Goal: Book appointment/travel/reservation

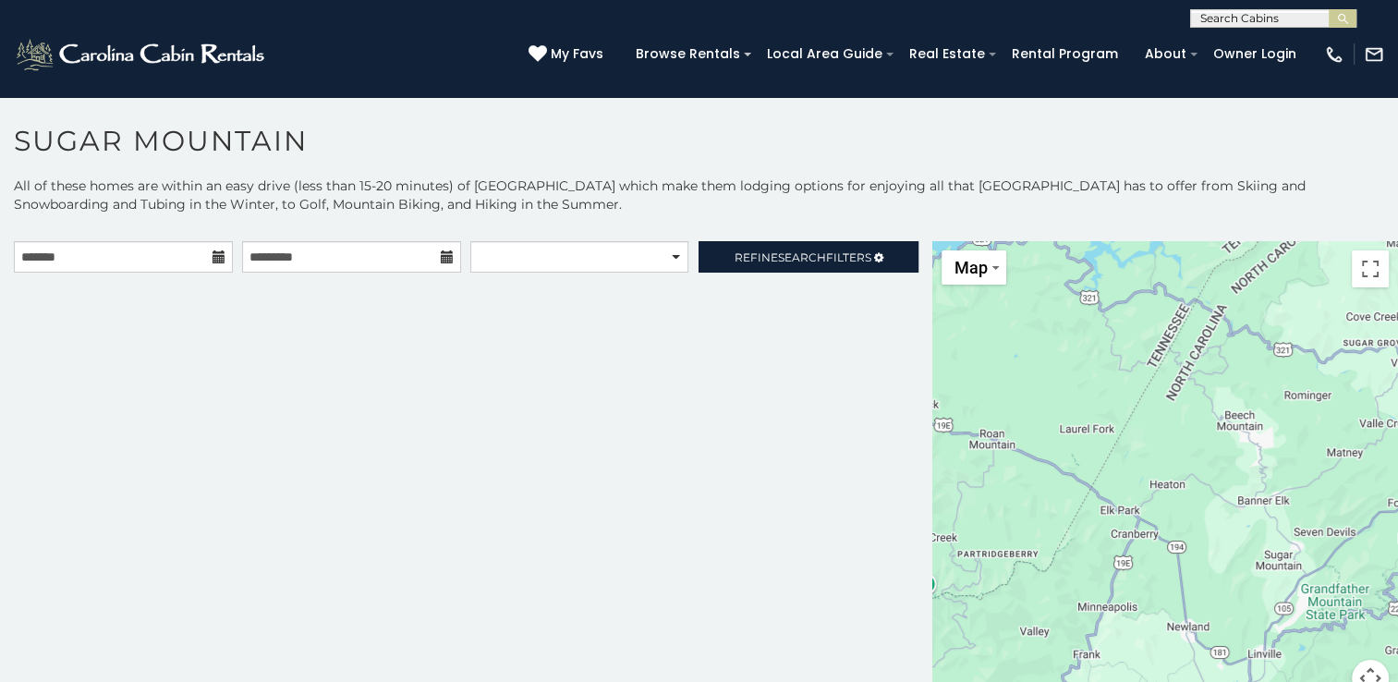
click at [217, 260] on icon at bounding box center [218, 256] width 13 height 13
click at [217, 256] on icon at bounding box center [218, 256] width 13 height 13
click at [191, 247] on input "text" at bounding box center [123, 256] width 219 height 31
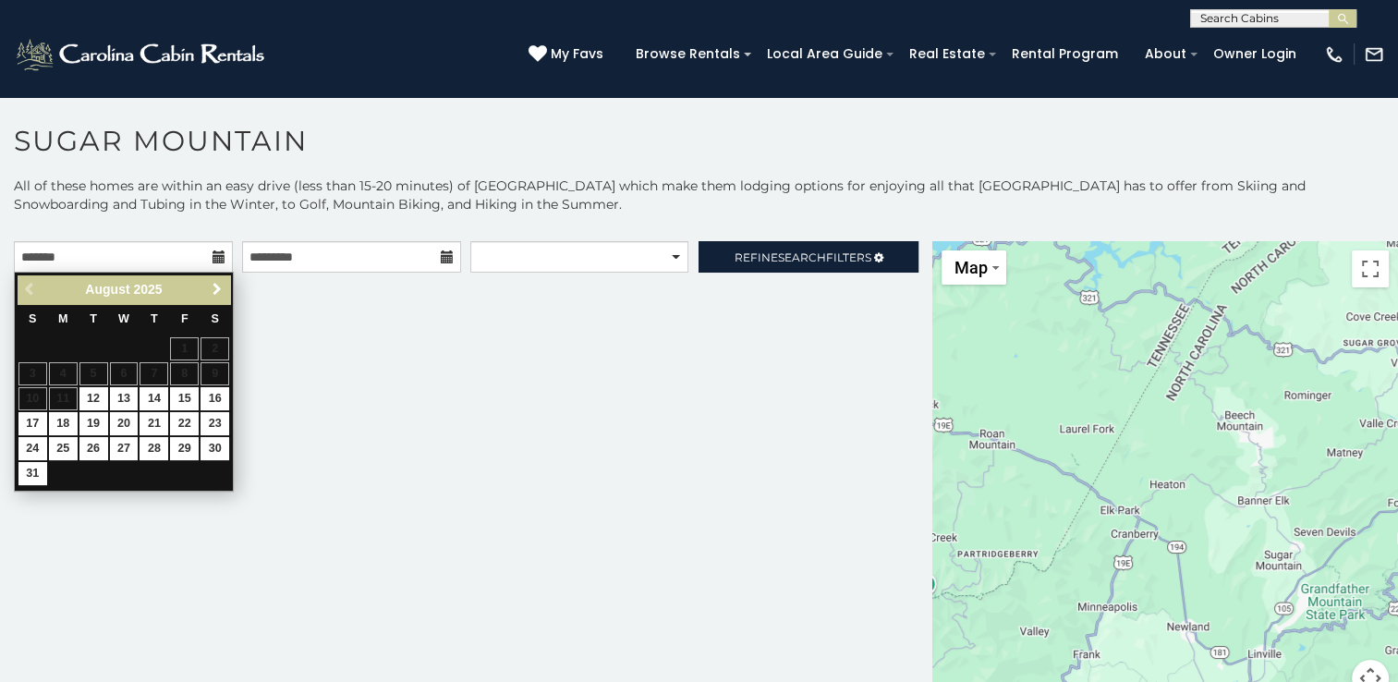
click at [212, 289] on span "Next" at bounding box center [217, 289] width 15 height 15
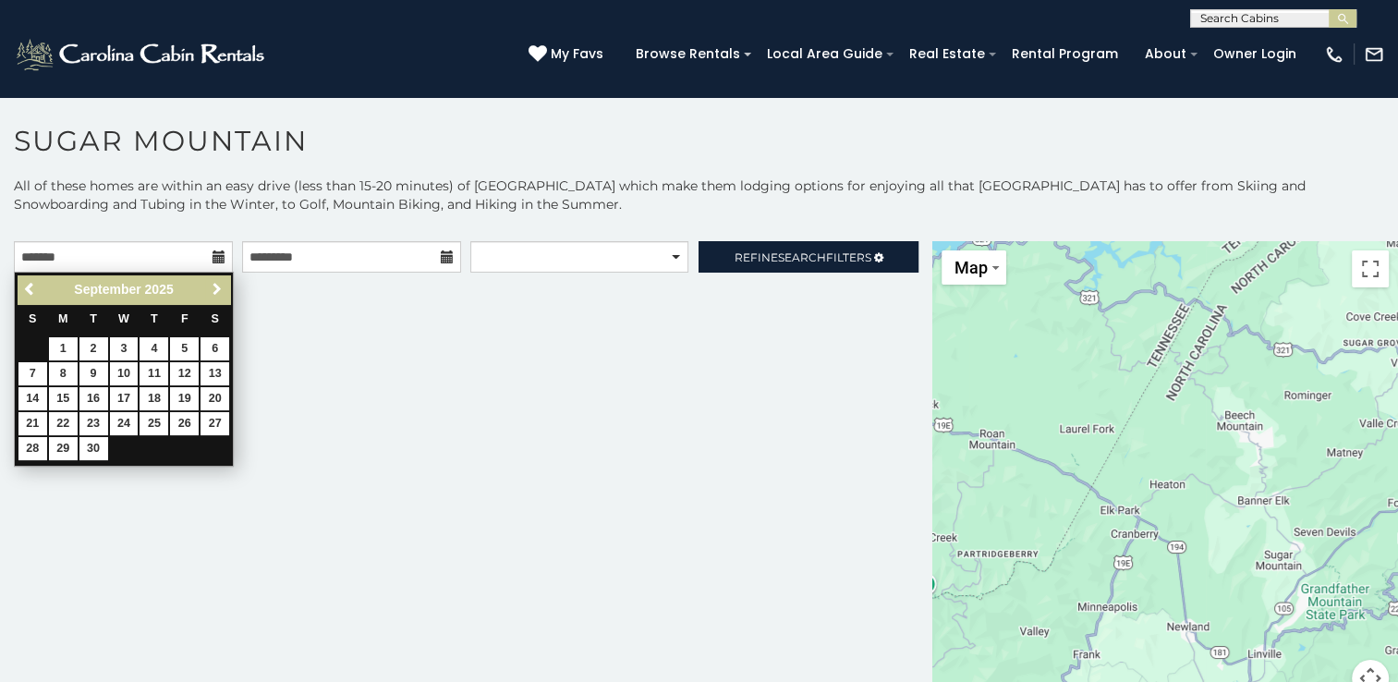
click at [212, 289] on span "Next" at bounding box center [217, 289] width 15 height 15
click at [218, 285] on span "Next" at bounding box center [217, 289] width 15 height 15
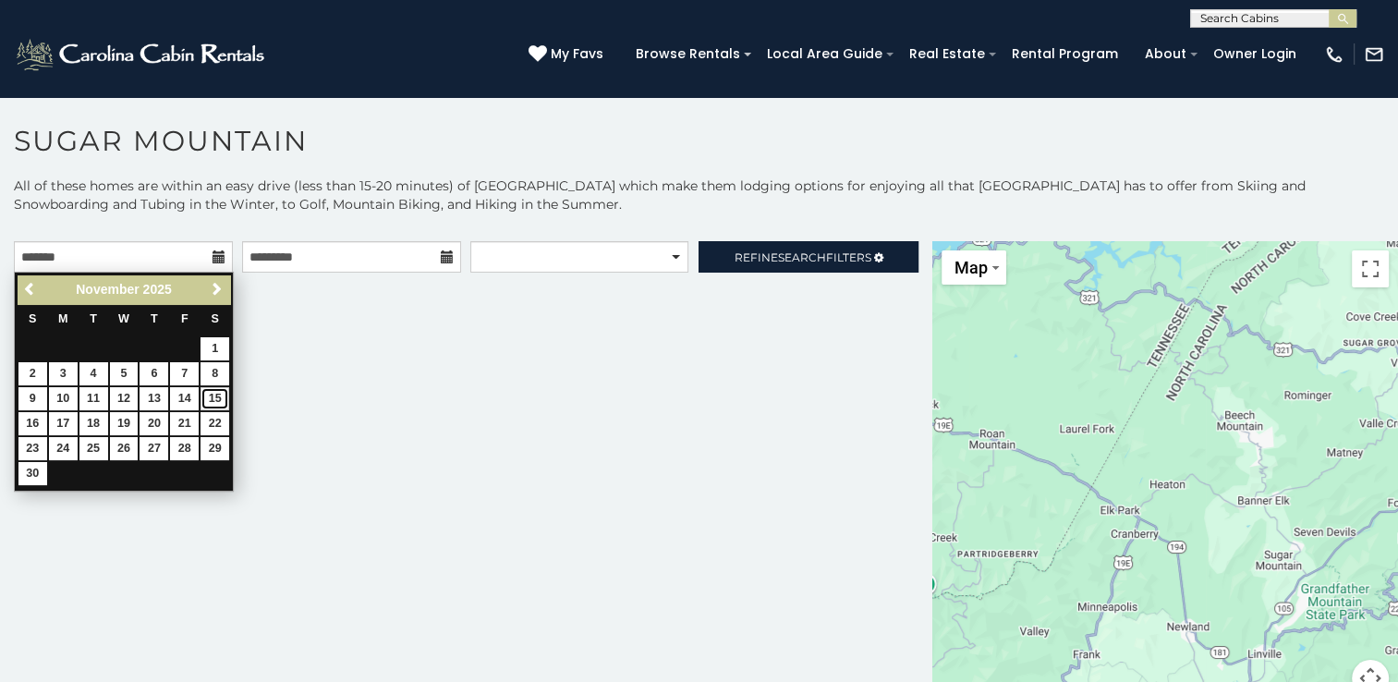
click at [221, 402] on link "15" at bounding box center [214, 398] width 29 height 23
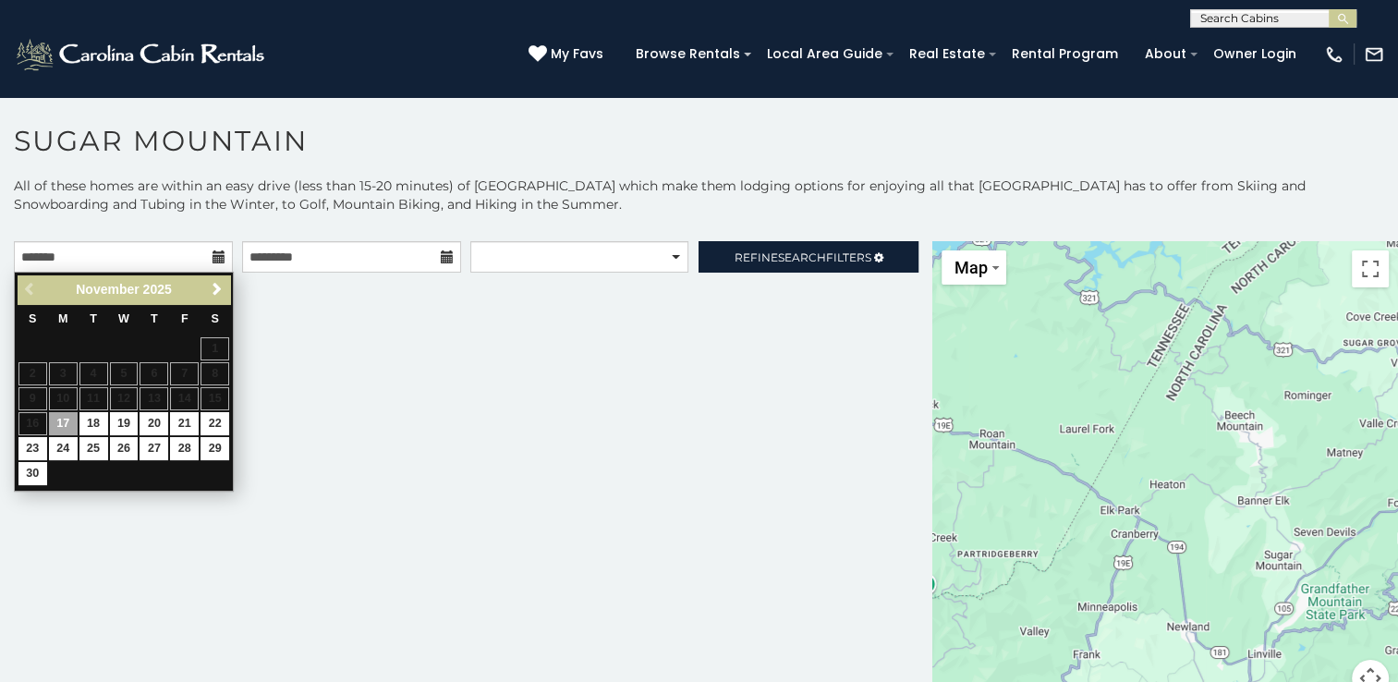
type input "**********"
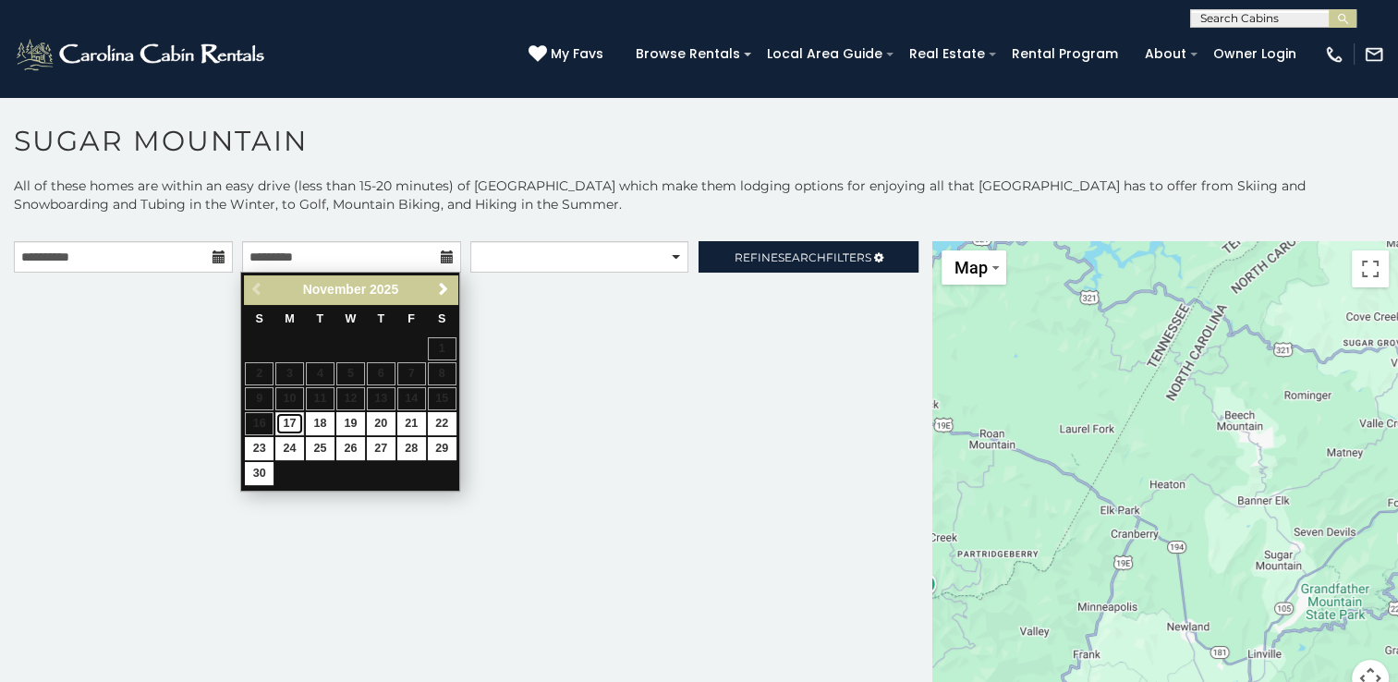
click at [285, 418] on link "17" at bounding box center [289, 423] width 29 height 23
type input "**********"
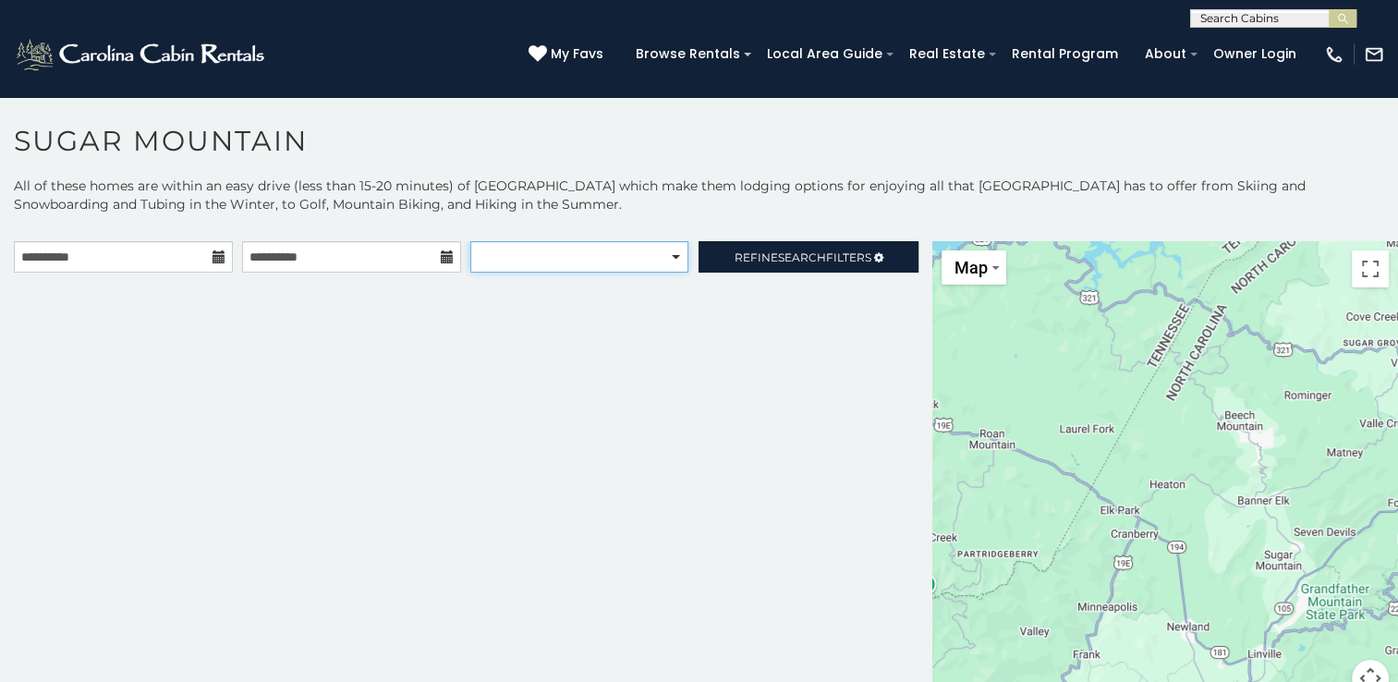
click at [609, 254] on select "**********" at bounding box center [578, 256] width 217 height 31
click at [842, 241] on link "Refine Search Filters" at bounding box center [807, 256] width 219 height 31
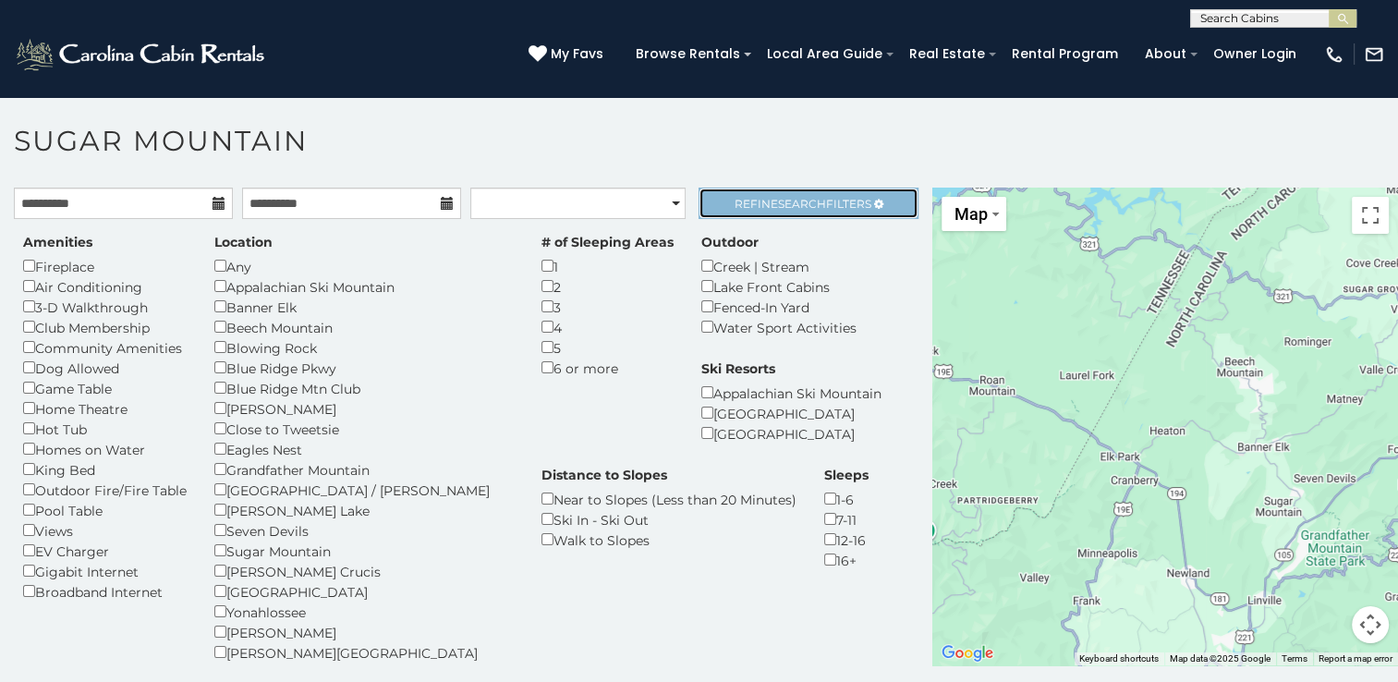
click at [778, 203] on span "Search" at bounding box center [802, 204] width 48 height 14
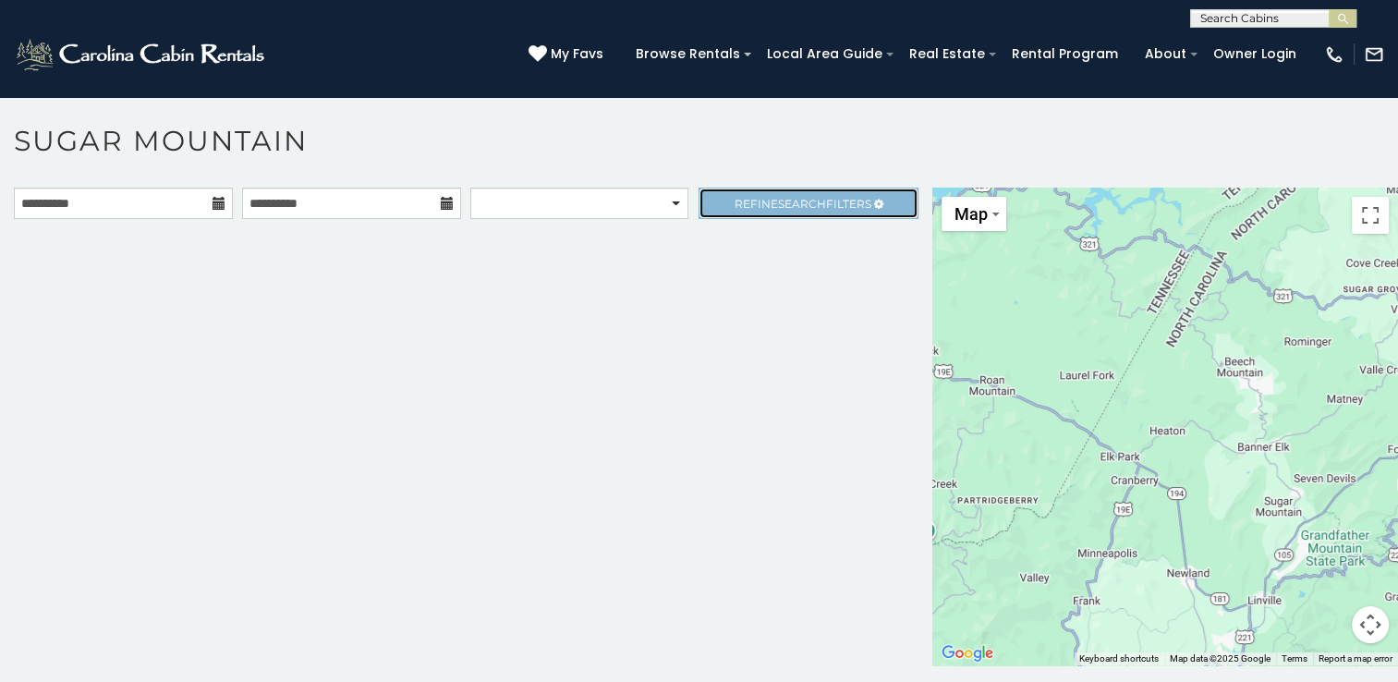
scroll to position [9, 0]
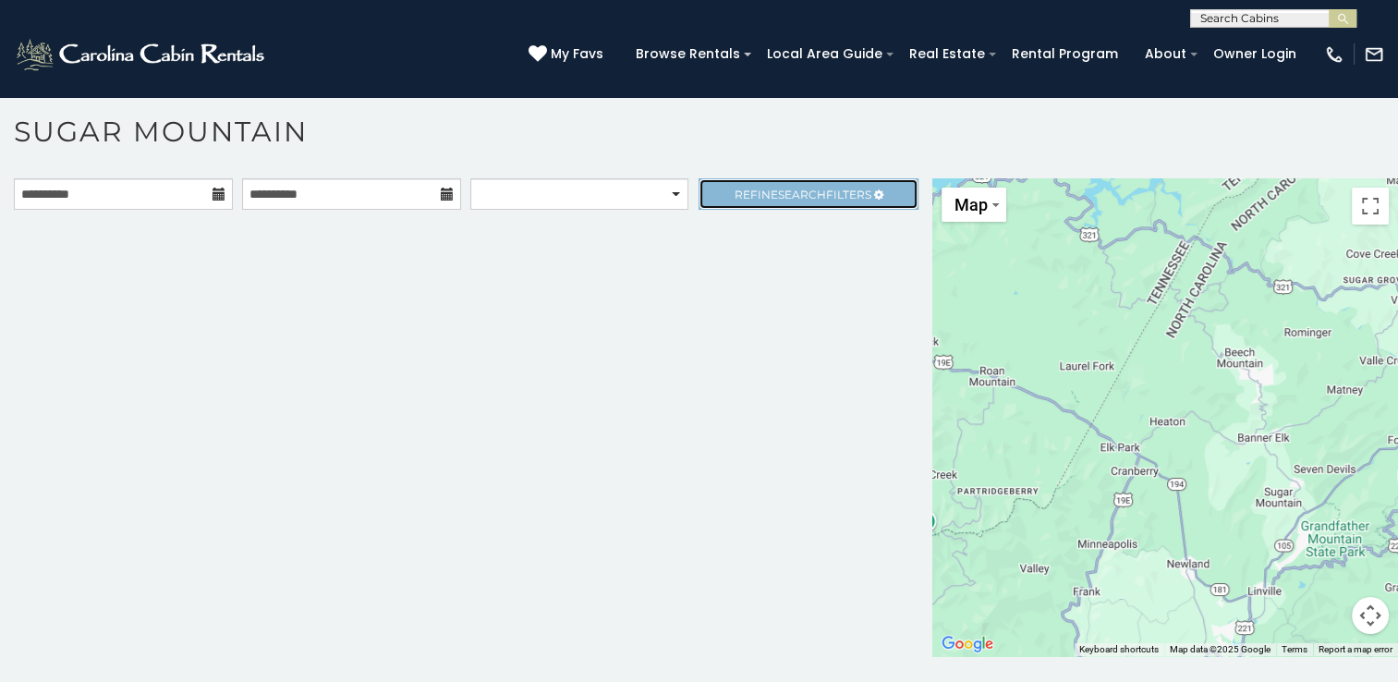
click at [698, 178] on link "Refine Search Filters" at bounding box center [807, 193] width 219 height 31
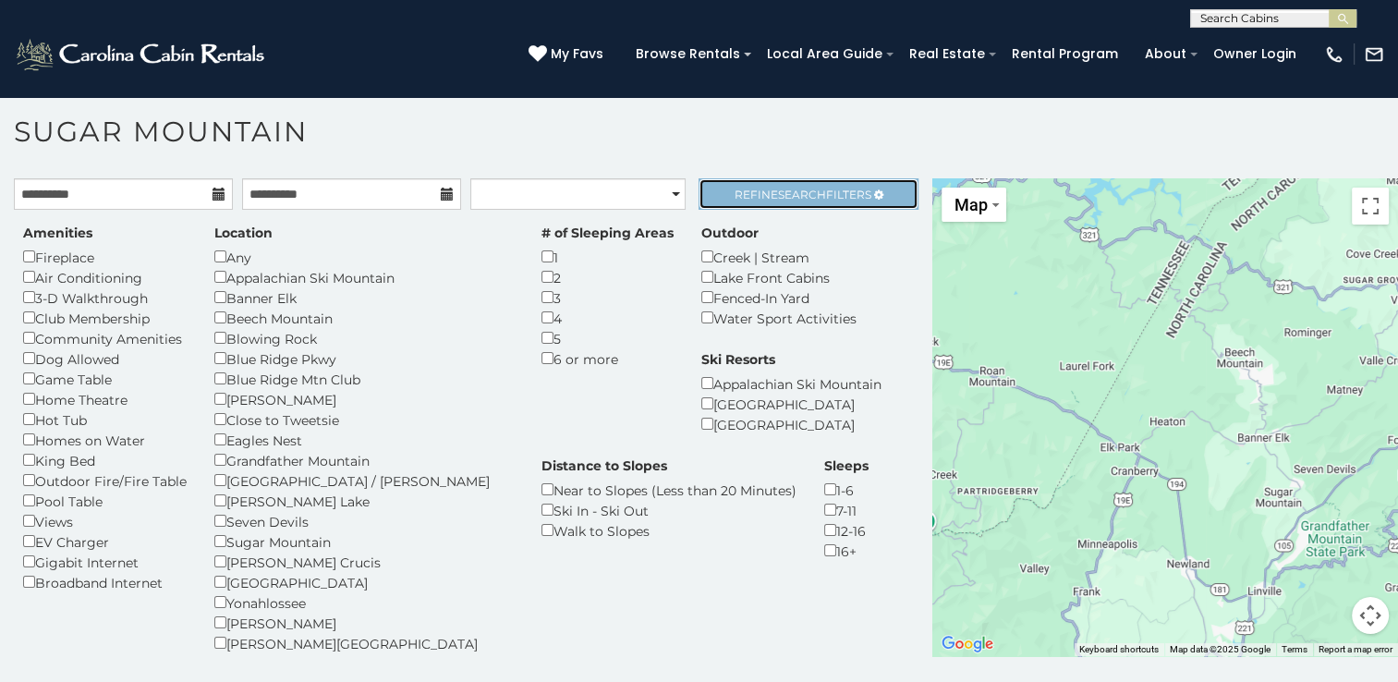
click at [698, 178] on link "Refine Search Filters" at bounding box center [807, 193] width 219 height 31
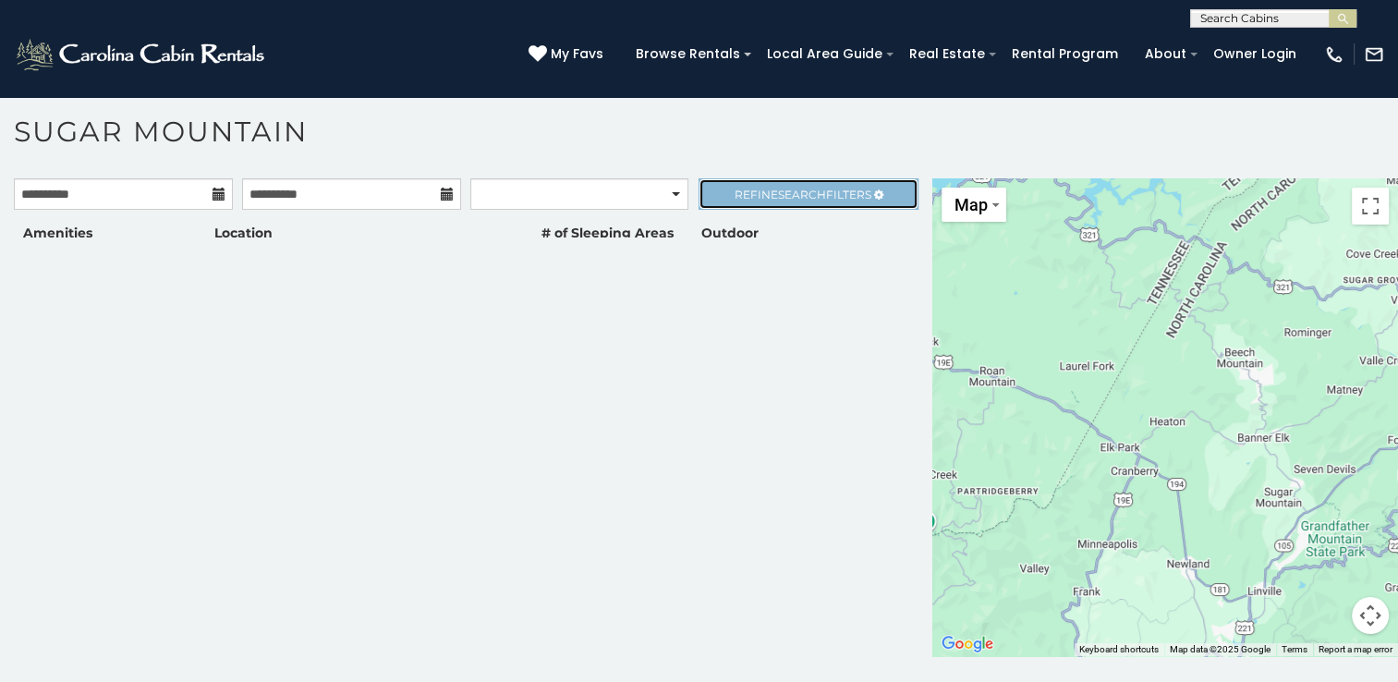
click at [698, 178] on link "Refine Search Filters" at bounding box center [807, 193] width 219 height 31
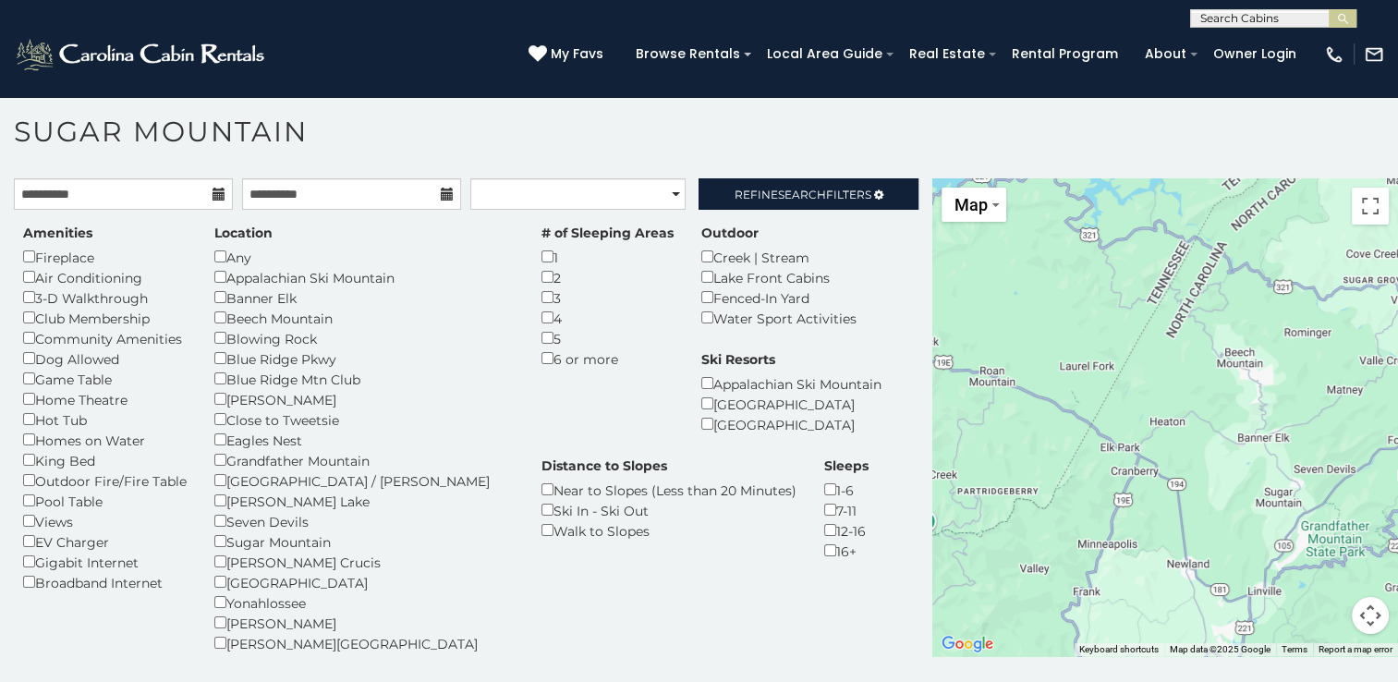
click at [635, 151] on h1 "Sugar Mountain" at bounding box center [699, 141] width 1398 height 53
